Goal: Check status: Check status

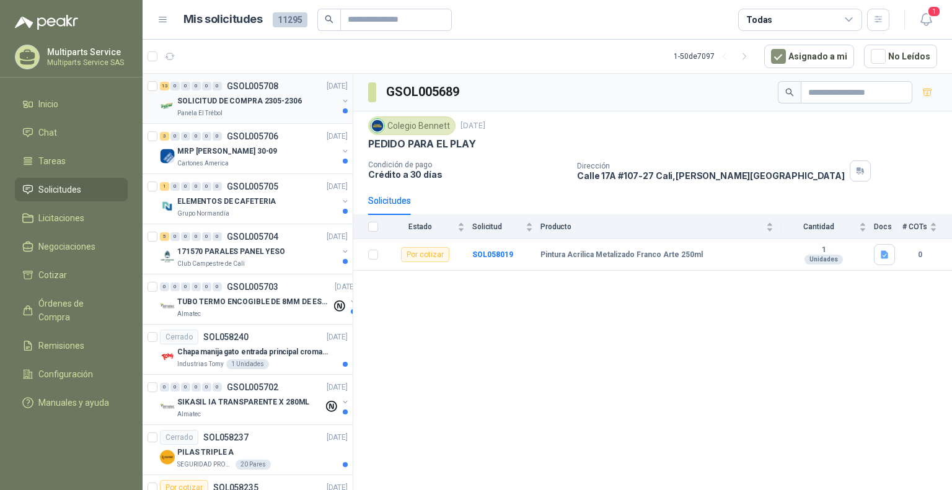
click at [290, 103] on p "SOLICITUD DE COMPRA 2305-2306" at bounding box center [239, 101] width 125 height 12
